Goal: Book appointment/travel/reservation

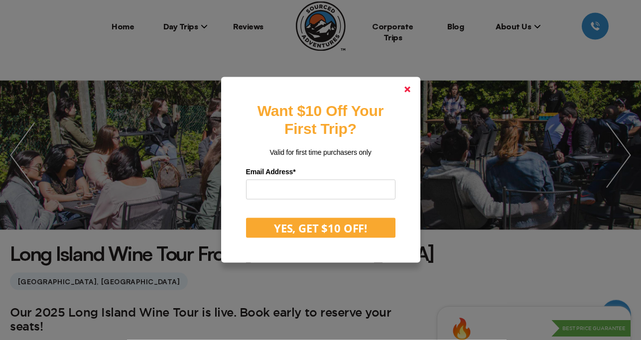
click at [410, 88] on polygon at bounding box center [408, 90] width 6 height 6
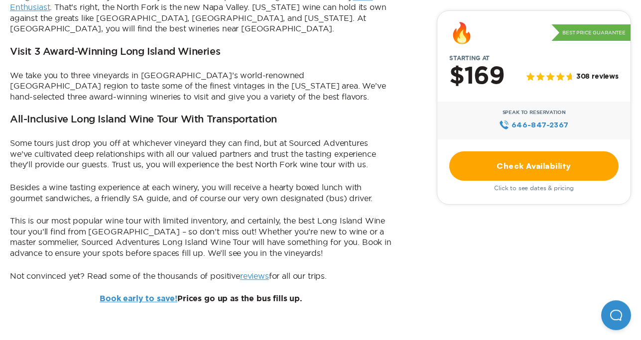
scroll to position [423, 0]
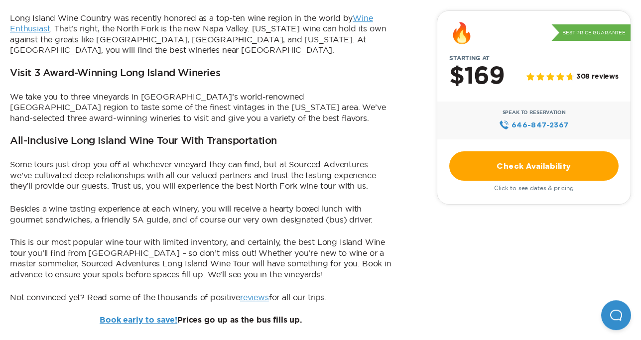
click at [558, 163] on link "Check Availability" at bounding box center [534, 165] width 169 height 29
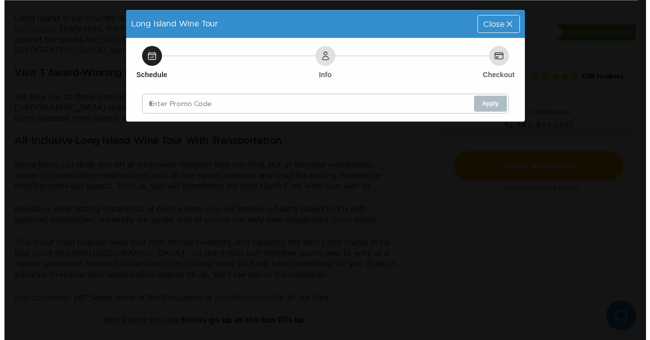
scroll to position [0, 0]
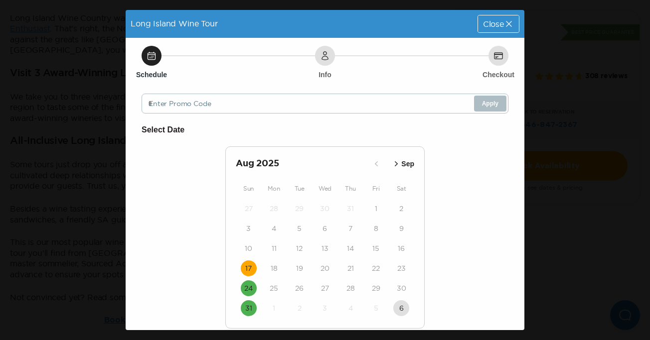
click at [246, 265] on time "17" at bounding box center [248, 269] width 6 height 10
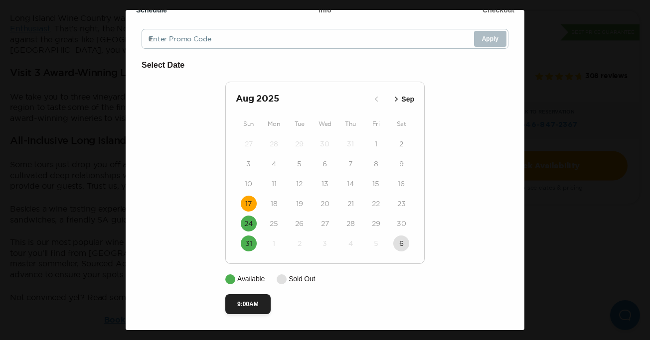
scroll to position [67, 0]
click at [238, 301] on button "9:00AM" at bounding box center [247, 305] width 45 height 20
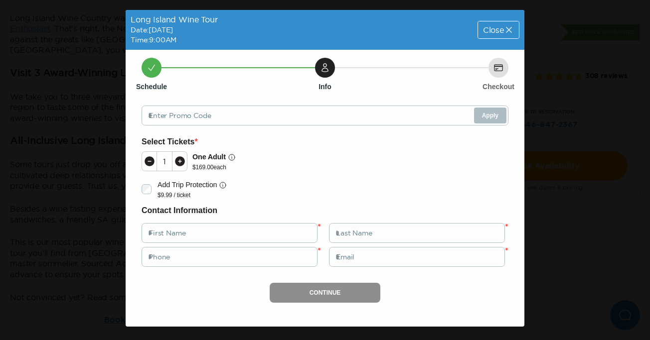
scroll to position [0, 0]
click at [181, 162] on icon at bounding box center [180, 161] width 10 height 10
click at [496, 28] on span "Close" at bounding box center [493, 30] width 21 height 8
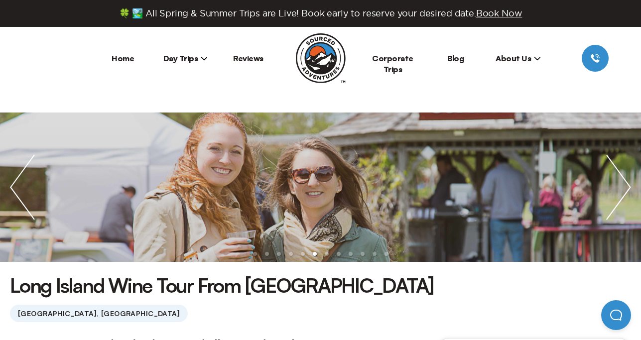
click at [189, 59] on span "Day Trips" at bounding box center [185, 58] width 45 height 10
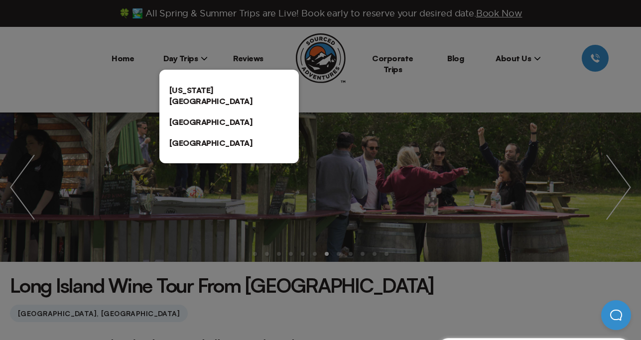
click at [198, 86] on link "[US_STATE][GEOGRAPHIC_DATA]" at bounding box center [229, 96] width 140 height 32
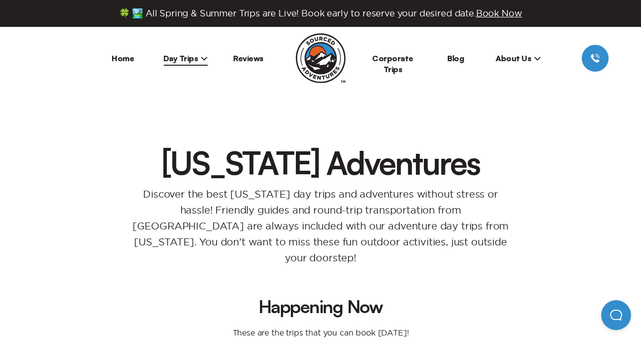
click at [178, 59] on span "Day Trips" at bounding box center [185, 58] width 45 height 10
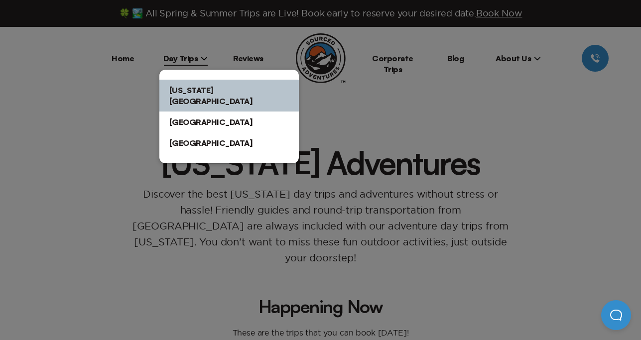
click at [192, 89] on link "[US_STATE][GEOGRAPHIC_DATA]" at bounding box center [229, 96] width 140 height 32
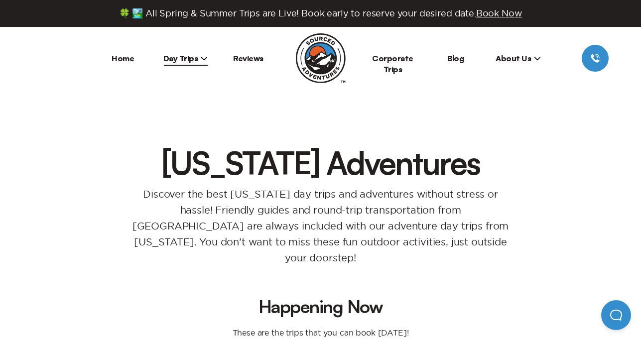
click at [125, 60] on link "Home" at bounding box center [123, 58] width 22 height 10
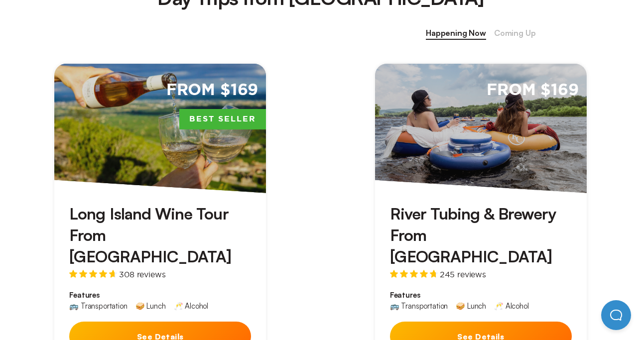
scroll to position [438, 0]
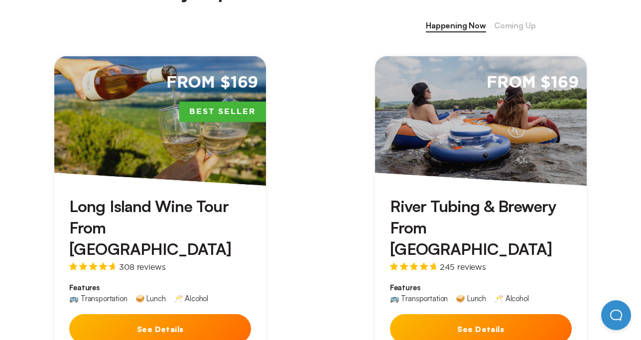
click at [170, 314] on button "See Details" at bounding box center [160, 328] width 182 height 29
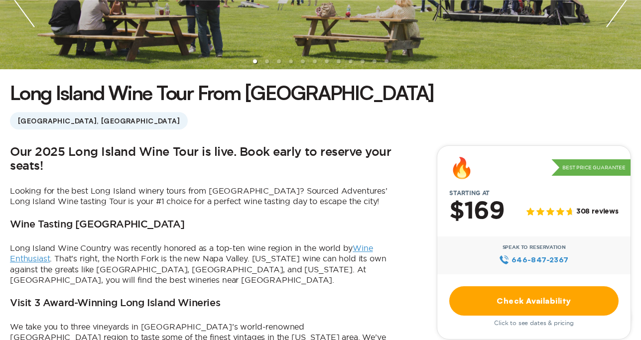
scroll to position [209, 0]
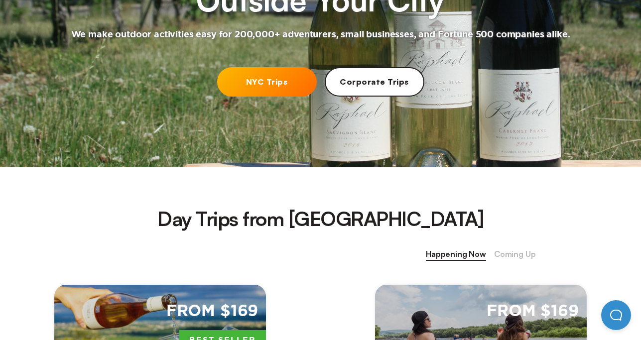
scroll to position [438, 0]
